Goal: Answer question/provide support: Share knowledge or assist other users

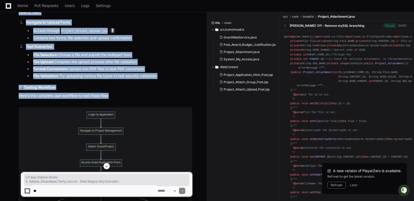
scroll to position [1405, 0]
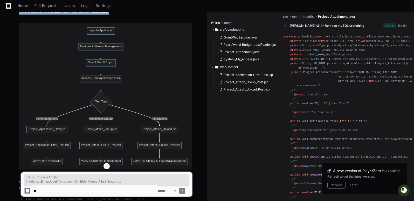
drag, startPoint x: 25, startPoint y: 41, endPoint x: 17, endPoint y: 25, distance: 18.3
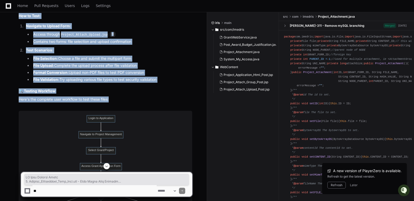
scroll to position [1315, 0]
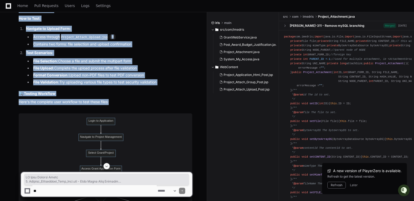
copy article "P File Testing Guide 1. Project_Application_Html_Post.jsp - Main Grant Form Han…"
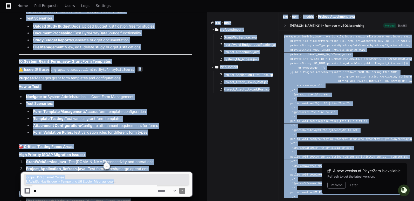
scroll to position [2808, 0]
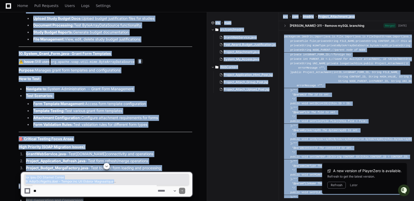
drag, startPoint x: 25, startPoint y: 57, endPoint x: 149, endPoint y: 162, distance: 162.8
copy article "va File UI Testing Guide 1. GrantWebService.java - Grants.gov Web Service Integ…"
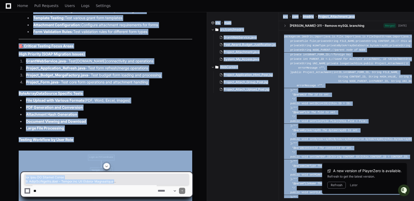
scroll to position [2899, 0]
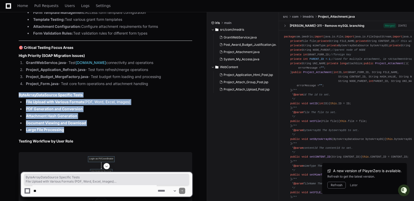
drag, startPoint x: 19, startPoint y: 83, endPoint x: 64, endPoint y: 116, distance: 55.5
copy article "ByteArrayDataSource Specific Tests File Upload with Various Formats (PDF, Word,…"
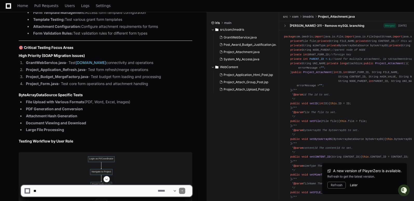
click at [353, 184] on button "Later" at bounding box center [354, 185] width 8 height 4
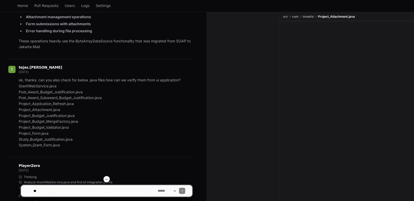
scroll to position [1647, 0]
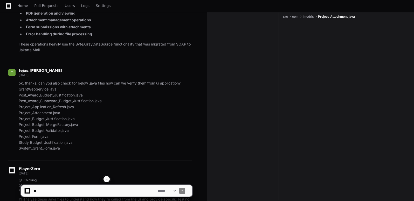
click at [53, 197] on div "**********" at bounding box center [107, 188] width 172 height 25
click at [51, 194] on textarea at bounding box center [94, 190] width 124 height 11
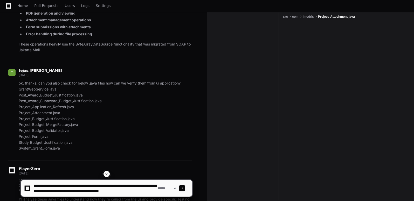
scroll to position [2, 0]
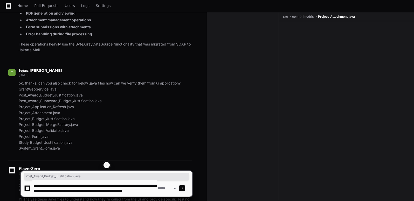
drag, startPoint x: 19, startPoint y: 86, endPoint x: 86, endPoint y: 85, distance: 66.7
click at [86, 85] on p "ok, thanks. can you also check for below .java files how can we verify them fro…" at bounding box center [106, 115] width 174 height 71
copy p "Post_Award_Budget_Justification.java"
click at [121, 194] on textarea at bounding box center [94, 188] width 124 height 17
paste textarea "**********"
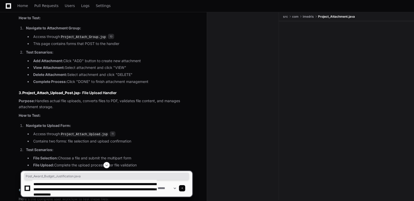
scroll to position [1220, 0]
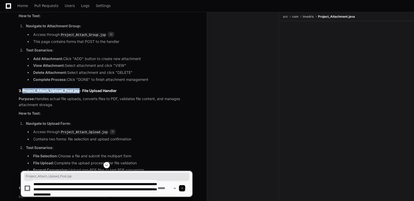
drag, startPoint x: 23, startPoint y: 80, endPoint x: 80, endPoint y: 80, distance: 57.4
click at [80, 88] on strong "Project_Attach_Upload_Post.jsp" at bounding box center [50, 90] width 57 height 4
copy strong "Project_Attach_Upload_Post.jsp"
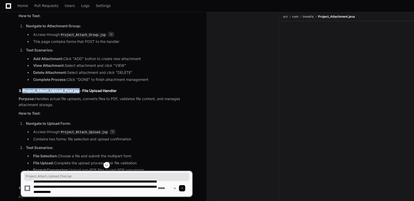
scroll to position [5, 0]
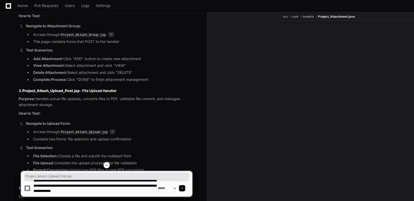
click at [148, 190] on textarea at bounding box center [94, 188] width 124 height 17
paste textarea "**********"
type textarea "**********"
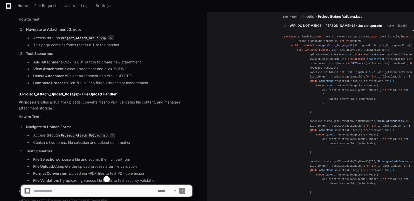
scroll to position [1214, 0]
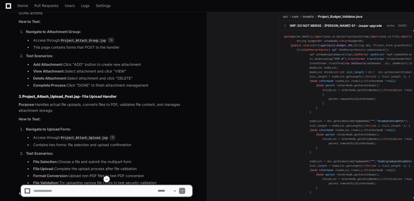
click at [153, 83] on article "Based on my analysis of the JSP files and their relationships, here's how you c…" at bounding box center [106, 170] width 174 height 632
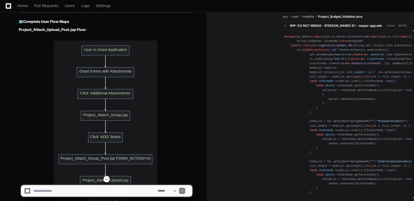
scroll to position [5075, 0]
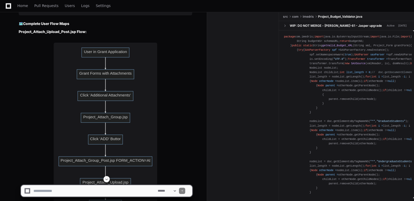
click at [105, 193] on textarea at bounding box center [94, 190] width 124 height 11
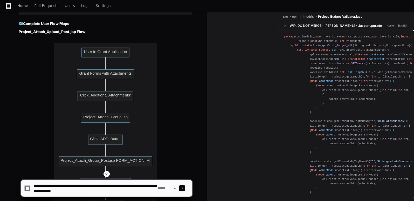
scroll to position [2, 0]
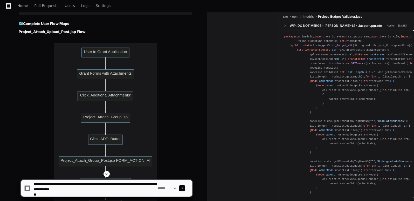
paste textarea "**********"
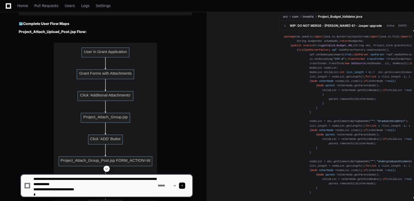
paste textarea "**********"
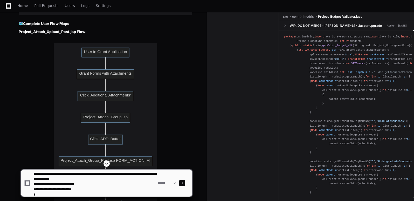
paste textarea "**********"
type textarea "**********"
click at [120, 191] on textarea at bounding box center [94, 182] width 124 height 27
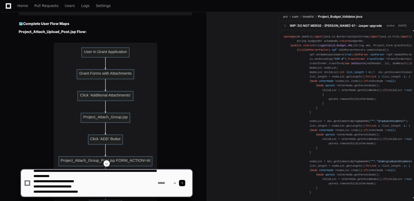
scroll to position [5, 0]
click at [113, 189] on textarea at bounding box center [94, 182] width 124 height 27
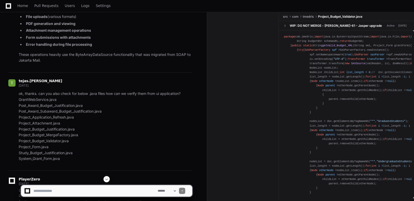
scroll to position [1636, 0]
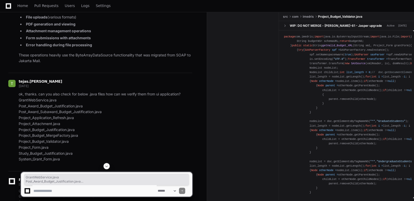
drag, startPoint x: 19, startPoint y: 91, endPoint x: 68, endPoint y: 152, distance: 78.1
click at [68, 152] on p "ok, thanks. can you also check for below .java files how can we verify them fro…" at bounding box center [106, 126] width 174 height 71
copy p "GrantWebService.java Post_Award_Budget_Justification.java Post_Award_Subaward_B…"
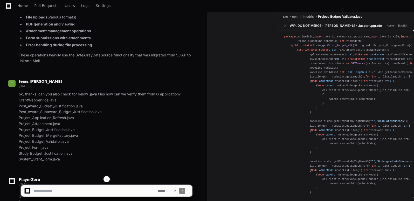
click at [172, 80] on div "tejas.kamble 2 days ago" at bounding box center [100, 84] width 184 height 9
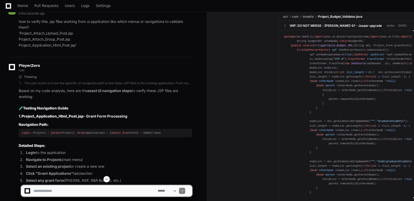
scroll to position [5933, 0]
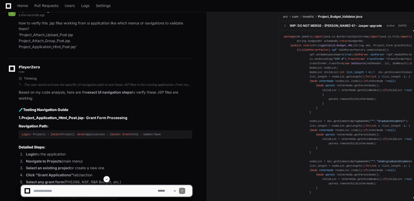
click at [60, 187] on textarea at bounding box center [94, 190] width 124 height 11
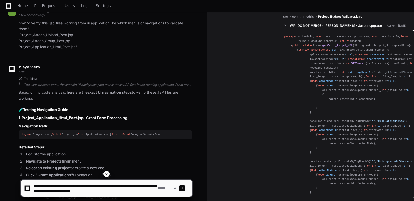
scroll to position [2, 0]
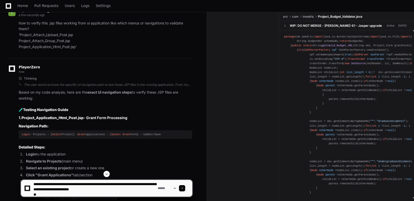
paste textarea "**********"
type textarea "**********"
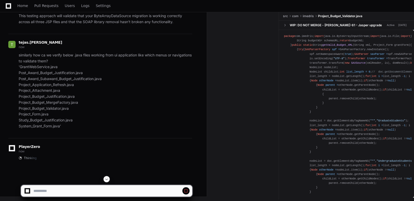
scroll to position [7126, 0]
click at [164, 137] on div "tejas.kamble now similarly how ca we verify below .java files working from ui a…" at bounding box center [100, 86] width 184 height 104
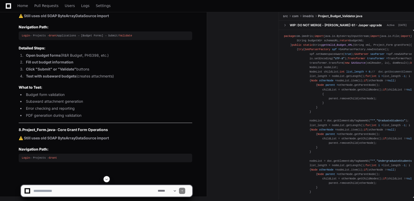
scroll to position [8175, 0]
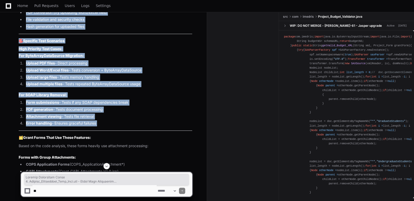
scroll to position [6446, 0]
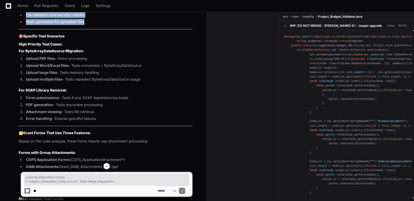
drag, startPoint x: 25, startPoint y: 39, endPoint x: 99, endPoint y: 84, distance: 86.2
click at [99, 84] on article "Based on my code analysis, here are the exact UI navigation steps to verify the…" at bounding box center [106, 109] width 174 height 1066
copy article "Loremip Dolorsitam Conse 2. Adipisc_Elitseddoei_Temp_Inci.utl - Etdol Magn Aliq…"
click at [99, 25] on li "Hash generation for uploaded files" at bounding box center [108, 22] width 168 height 6
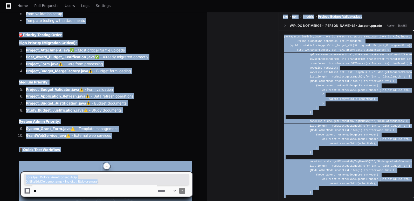
scroll to position [8621, 0]
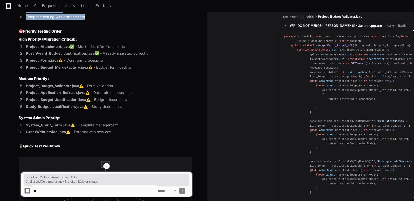
drag, startPoint x: 25, startPoint y: 37, endPoint x: 91, endPoint y: 79, distance: 78.1
copy article "Lore Ipsu Dolorsi Ametconsec Adipi 8. ElitsEddOeiusmo.temp - Incidi.utl Etdolor…"
click at [91, 20] on li "Template testing with attachments" at bounding box center [108, 17] width 168 height 6
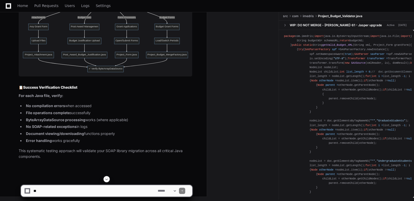
scroll to position [8873, 0]
